Goal: Information Seeking & Learning: Learn about a topic

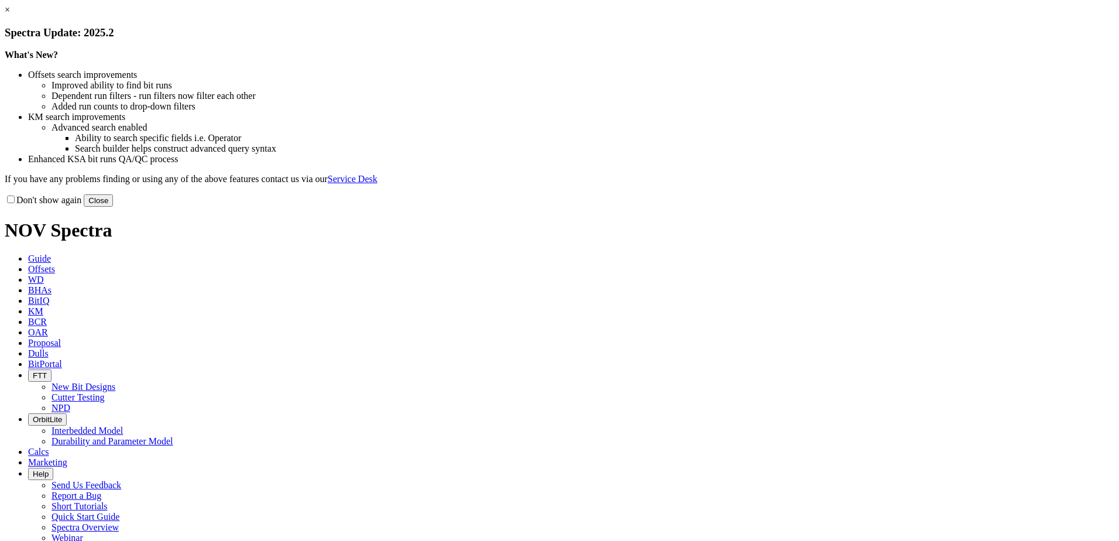
click at [113, 207] on button "Close" at bounding box center [98, 200] width 29 height 12
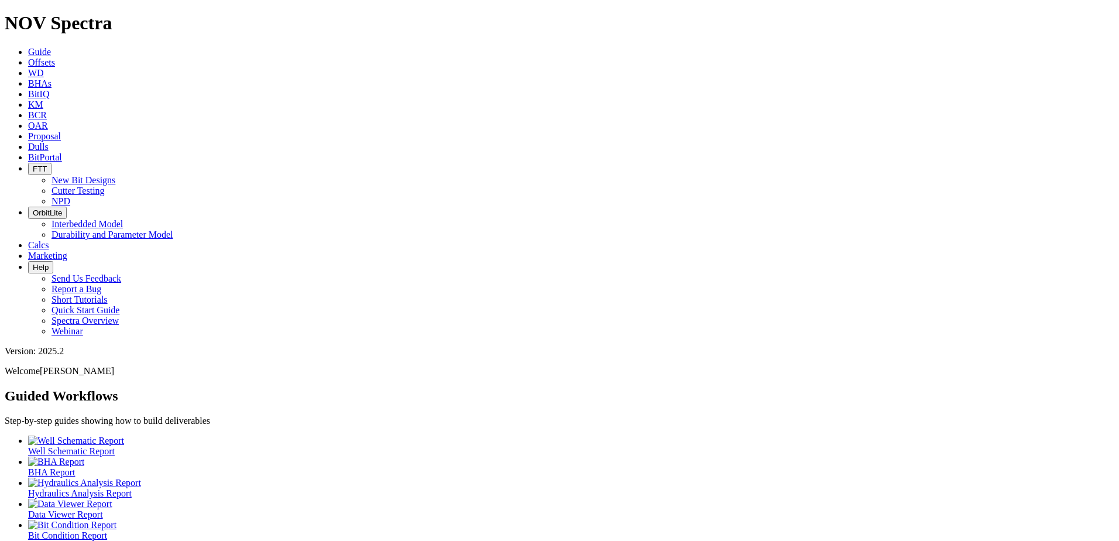
click at [55, 57] on span "Offsets" at bounding box center [41, 62] width 27 height 10
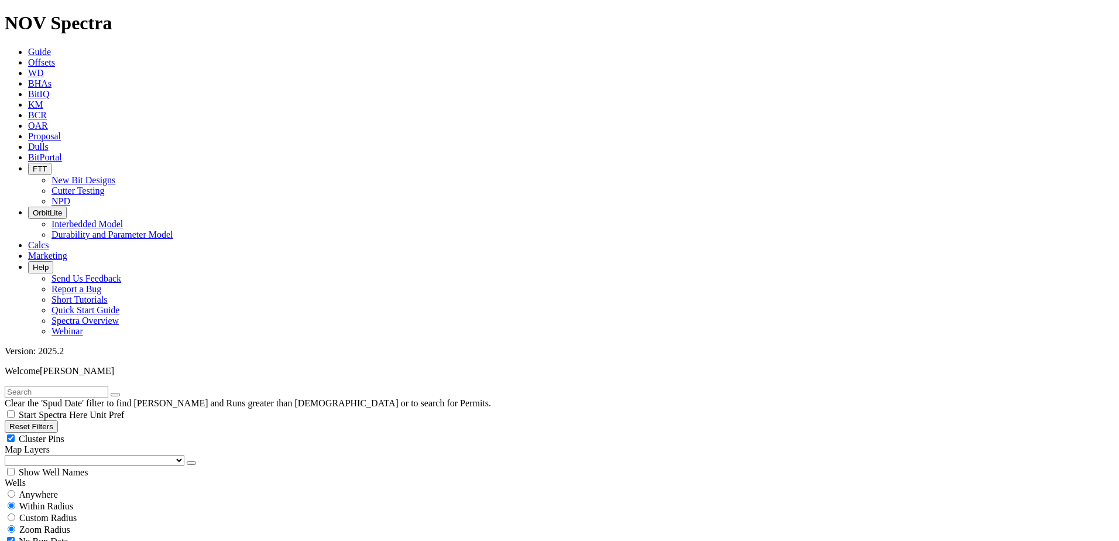
scroll to position [410, 0]
select select "8.75"
checkbox input "false"
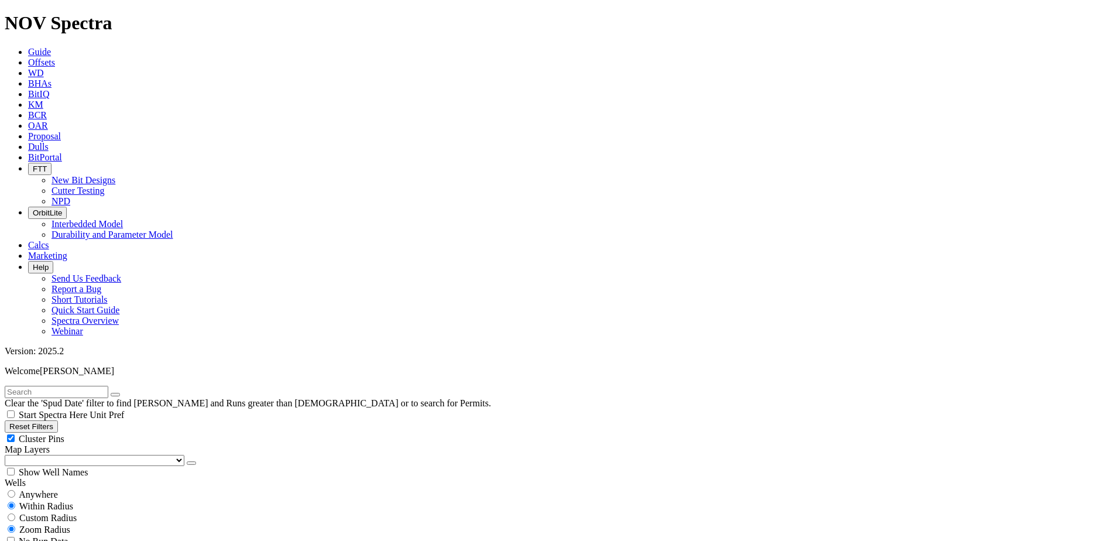
select select "? number:8.75 ?"
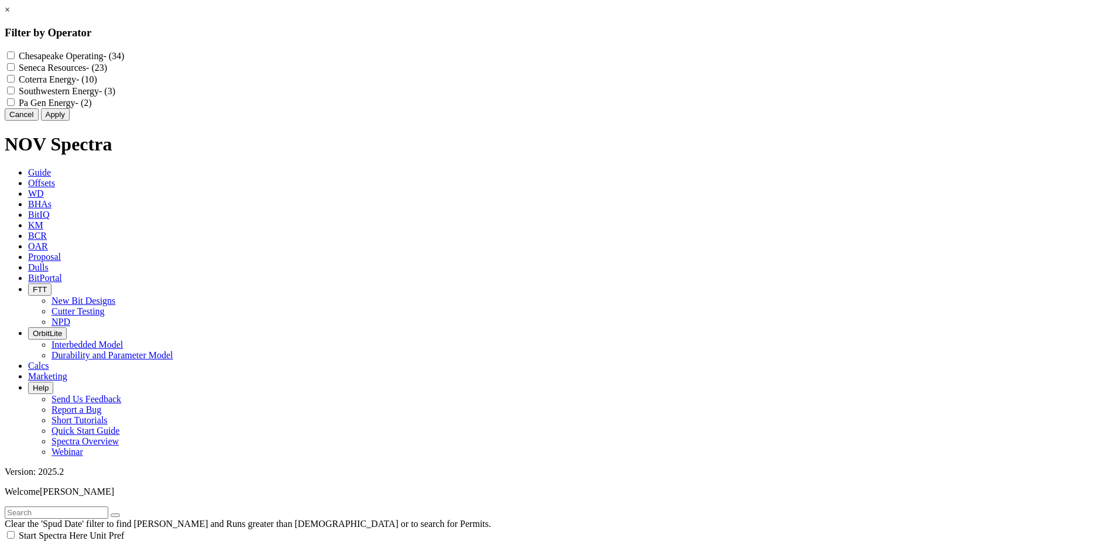
click at [15, 83] on Energy "Coterra Energy - (10)" at bounding box center [11, 79] width 8 height 8
checkbox Energy "true"
click at [70, 121] on button "Apply" at bounding box center [55, 114] width 29 height 12
